Goal: Use online tool/utility: Utilize a website feature to perform a specific function

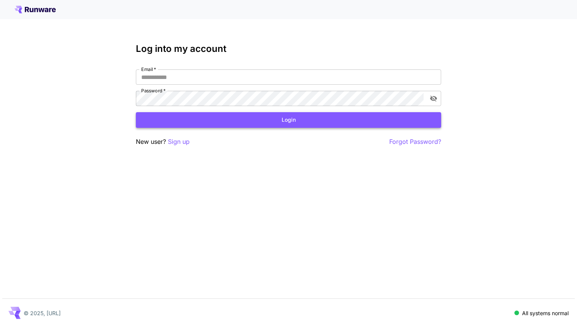
type input "**********"
click at [377, 120] on button "Login" at bounding box center [288, 120] width 305 height 16
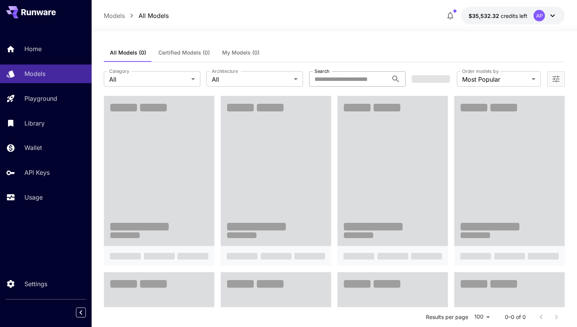
click at [347, 84] on input "Search" at bounding box center [348, 78] width 79 height 15
type input "********"
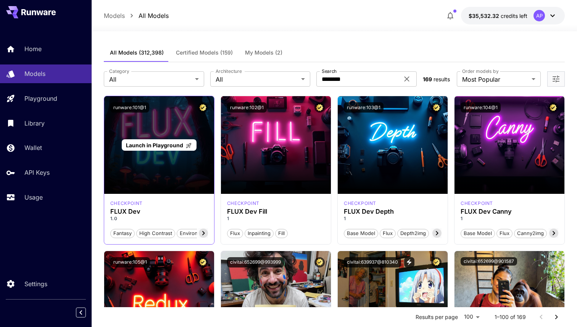
click at [147, 183] on div "Launch in Playground" at bounding box center [159, 145] width 110 height 98
click at [148, 138] on div "Launch in Playground" at bounding box center [159, 145] width 110 height 98
click at [147, 147] on span "Launch in Playground" at bounding box center [154, 145] width 57 height 6
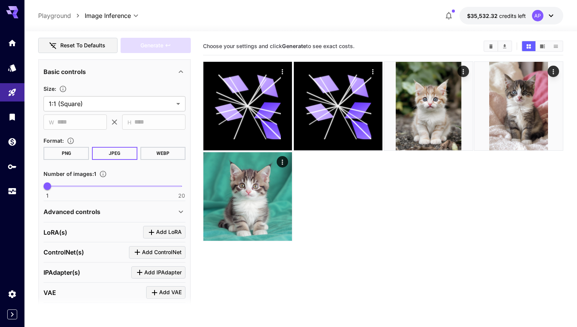
scroll to position [188, 0]
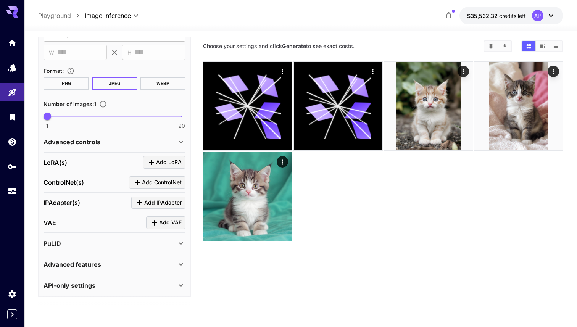
click at [154, 263] on div "Advanced features" at bounding box center [109, 264] width 133 height 9
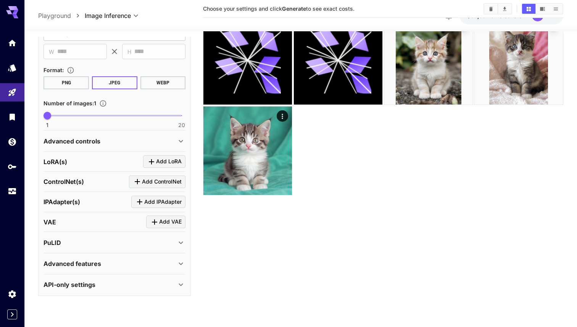
scroll to position [52, 0]
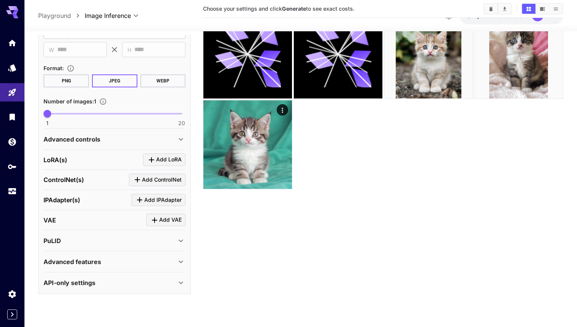
click at [151, 284] on div "API-only settings" at bounding box center [109, 282] width 133 height 9
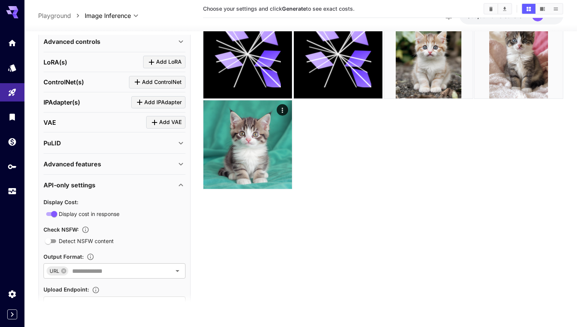
scroll to position [290, 0]
